Goal: Navigation & Orientation: Find specific page/section

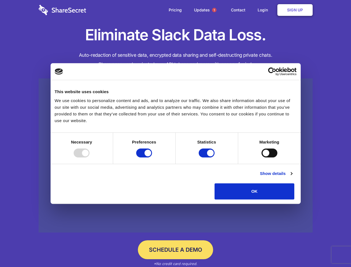
click at [90, 157] on div at bounding box center [82, 153] width 16 height 9
click at [152, 157] on input "Preferences" at bounding box center [144, 153] width 16 height 9
checkbox input "false"
click at [208, 157] on input "Statistics" at bounding box center [207, 153] width 16 height 9
checkbox input "false"
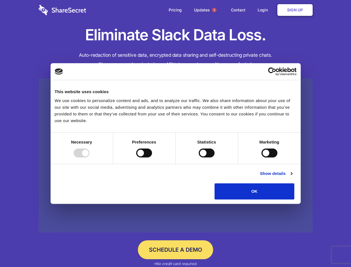
click at [262, 157] on input "Marketing" at bounding box center [270, 153] width 16 height 9
checkbox input "true"
click at [292, 177] on link "Show details" at bounding box center [276, 173] width 32 height 7
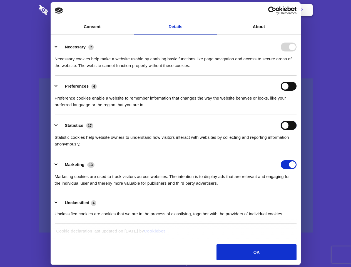
click at [297, 147] on div "Statistics 17 Statistic cookies help website owners to understand how visitors …" at bounding box center [176, 134] width 242 height 26
click at [214, 10] on span "1" at bounding box center [214, 10] width 4 height 4
